Goal: Information Seeking & Learning: Learn about a topic

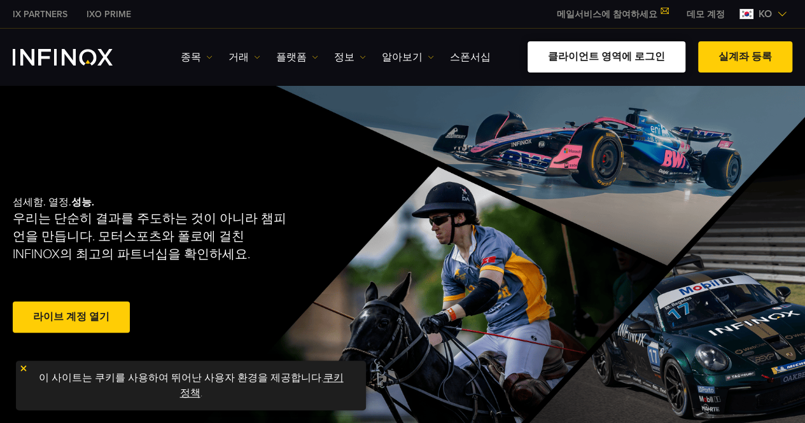
click at [618, 60] on link "클라이언트 영역에 로그인" at bounding box center [607, 56] width 158 height 31
